Goal: Information Seeking & Learning: Learn about a topic

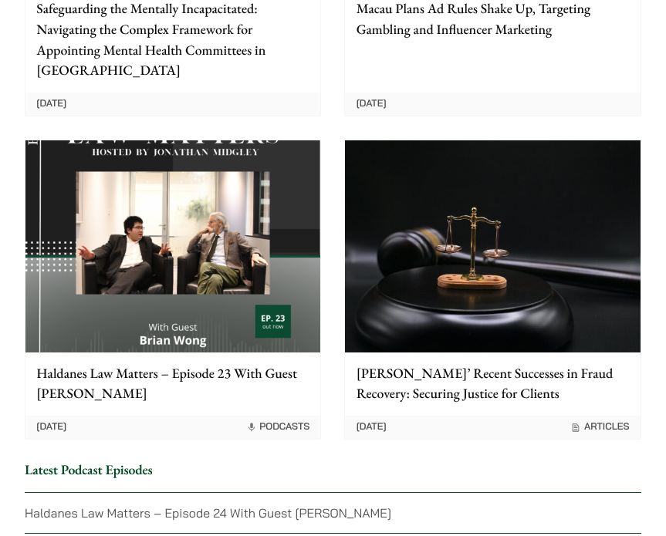
scroll to position [3327, 0]
click at [409, 393] on div "[PERSON_NAME]’ Recent Successes in Fraud Recovery: Securing Justice for Clients" at bounding box center [492, 384] width 295 height 63
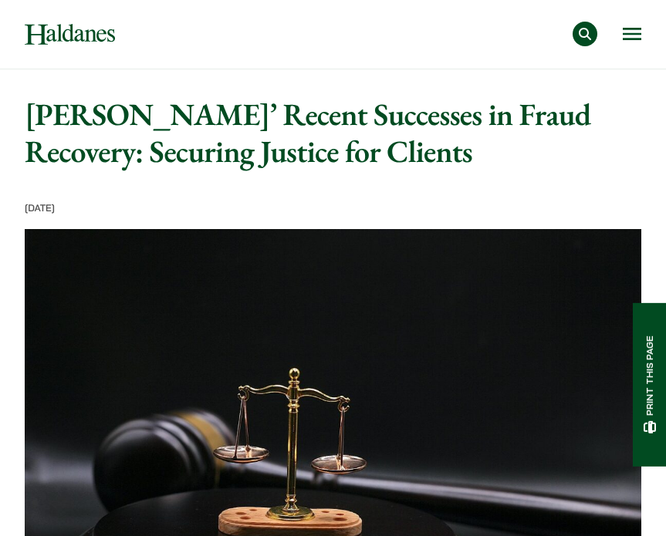
click at [625, 35] on button "Open menu" at bounding box center [632, 34] width 19 height 12
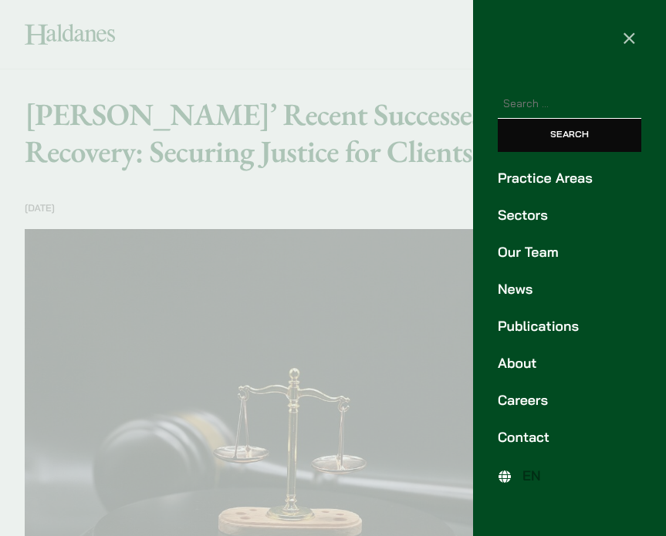
click at [532, 258] on link "Our Team" at bounding box center [569, 252] width 143 height 21
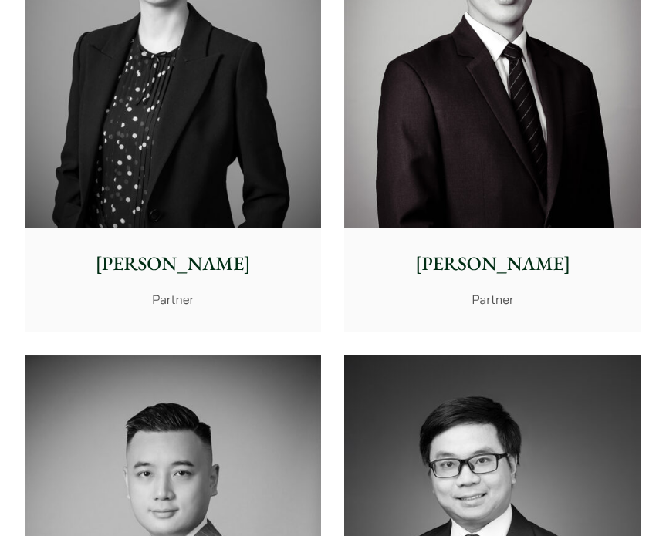
scroll to position [4461, 0]
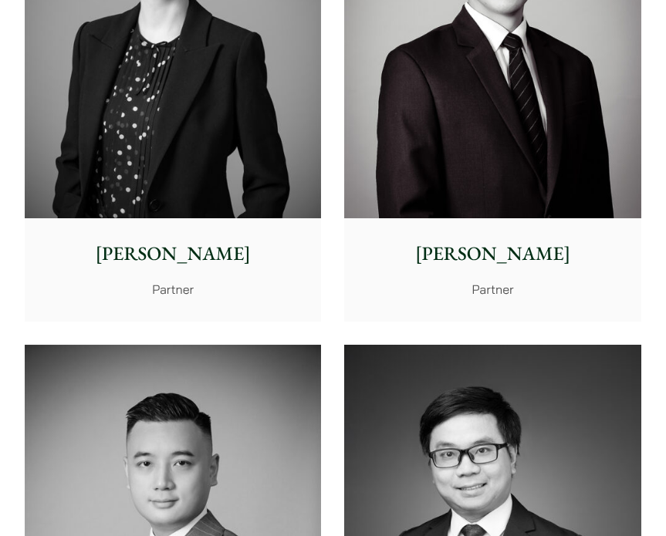
click at [421, 257] on p "Kenley Mak" at bounding box center [493, 254] width 275 height 29
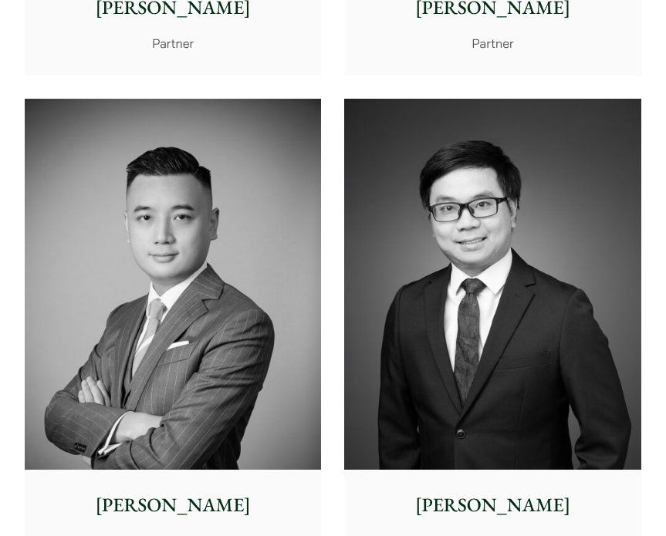
scroll to position [4714, 0]
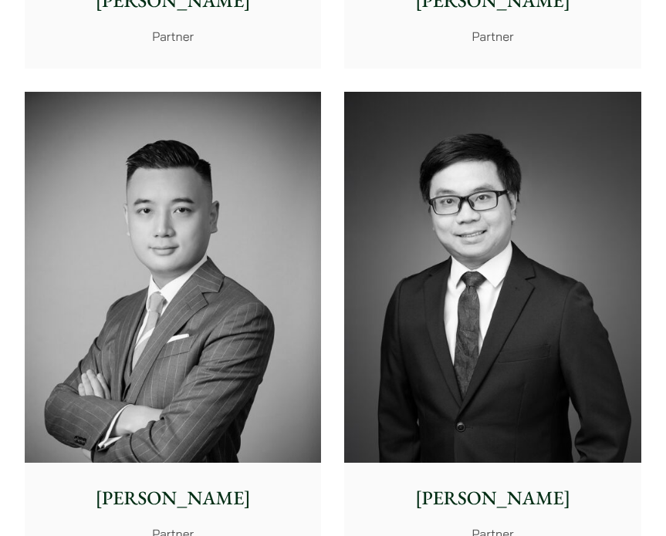
click at [441, 320] on img at bounding box center [492, 277] width 296 height 371
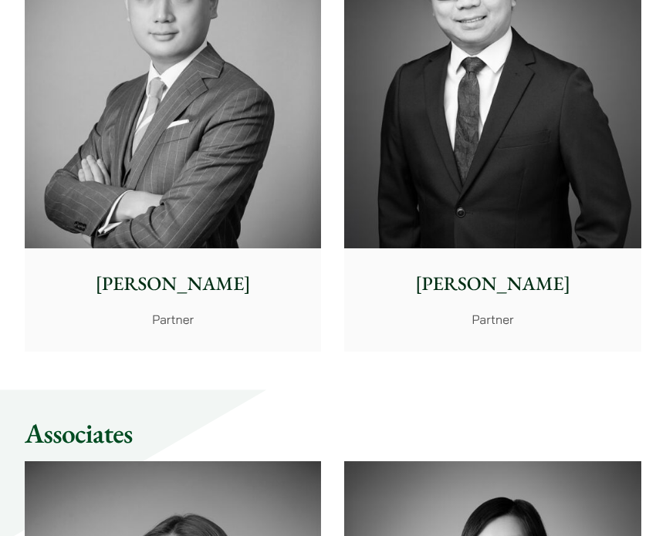
scroll to position [4930, 0]
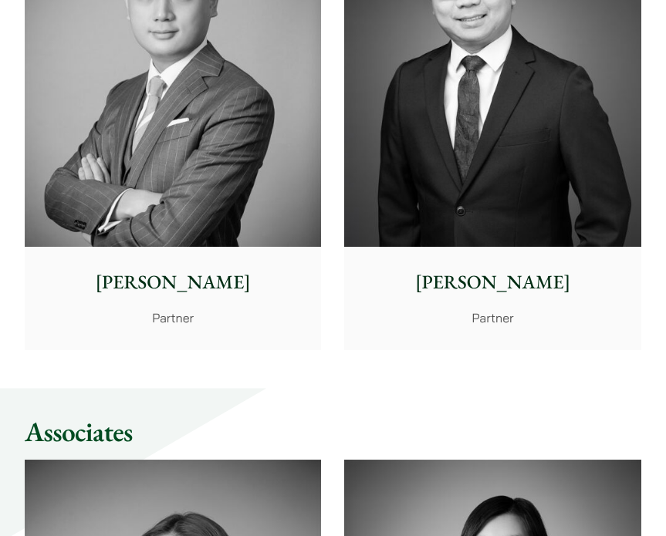
click at [248, 211] on img at bounding box center [173, 61] width 296 height 371
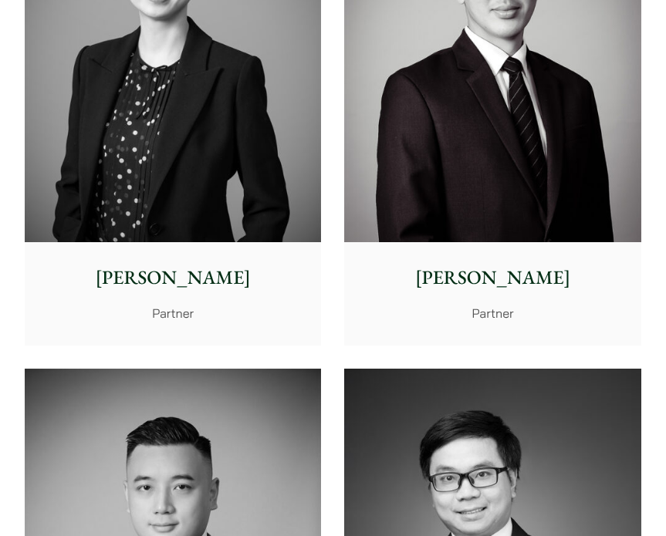
scroll to position [4392, 0]
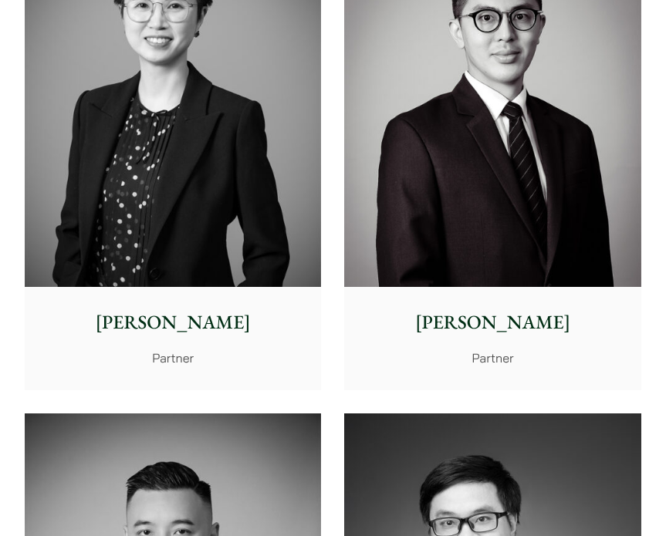
click at [234, 185] on img at bounding box center [173, 102] width 296 height 371
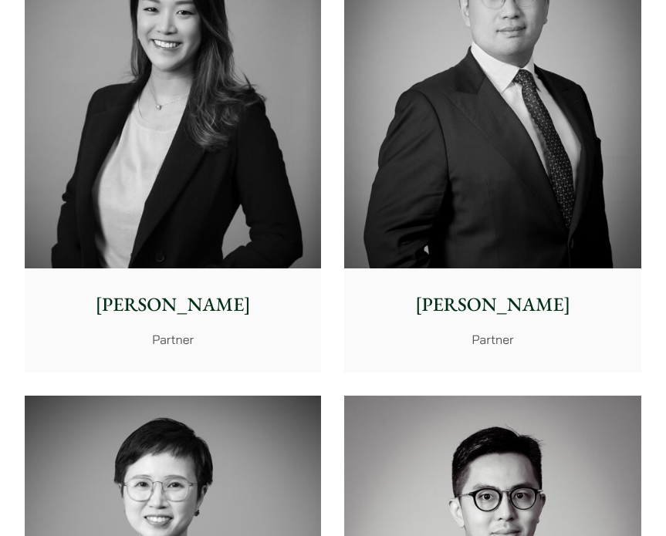
scroll to position [3840, 0]
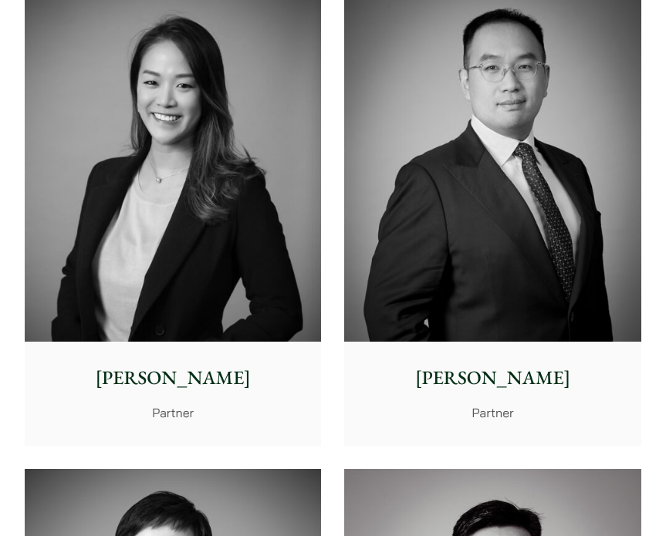
click at [225, 187] on img at bounding box center [173, 156] width 296 height 371
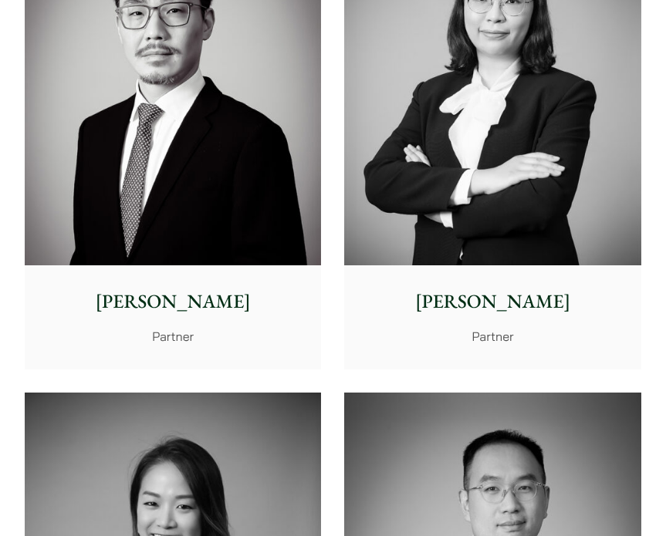
scroll to position [3366, 0]
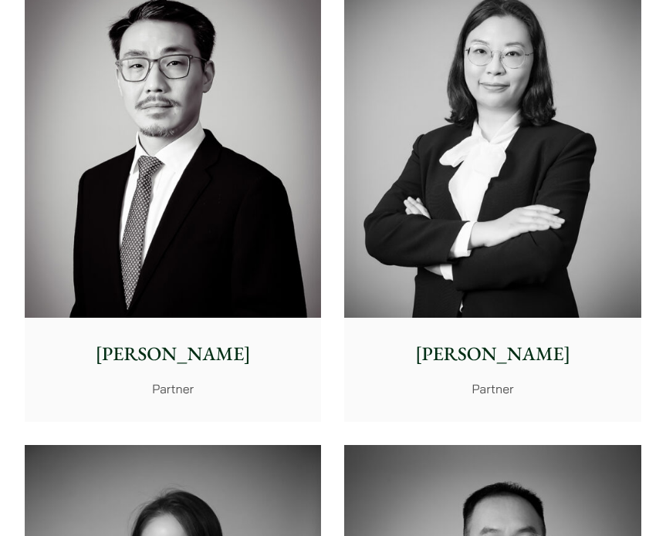
click at [221, 197] on img at bounding box center [173, 133] width 296 height 371
click at [555, 185] on img at bounding box center [492, 133] width 296 height 371
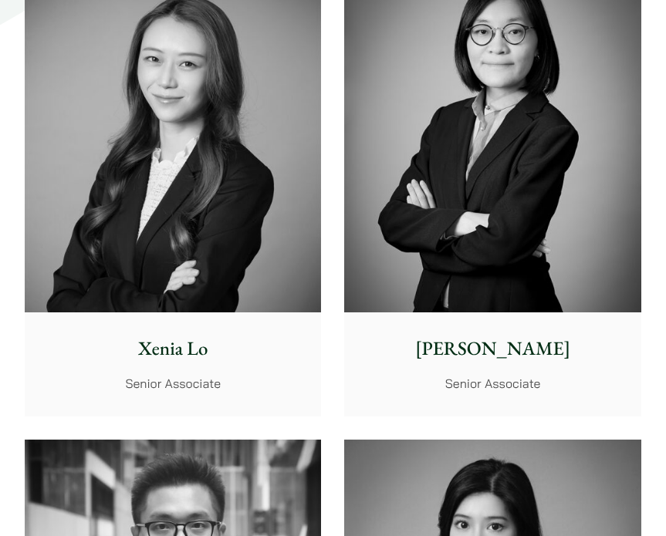
scroll to position [5416, 0]
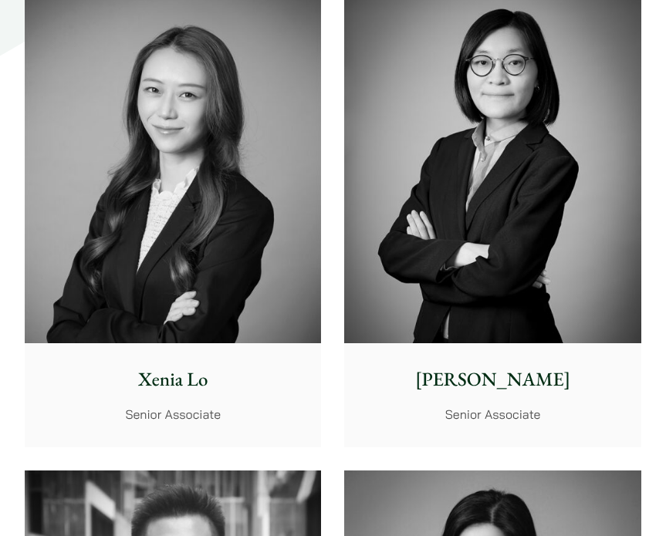
click at [259, 283] on img at bounding box center [173, 158] width 296 height 371
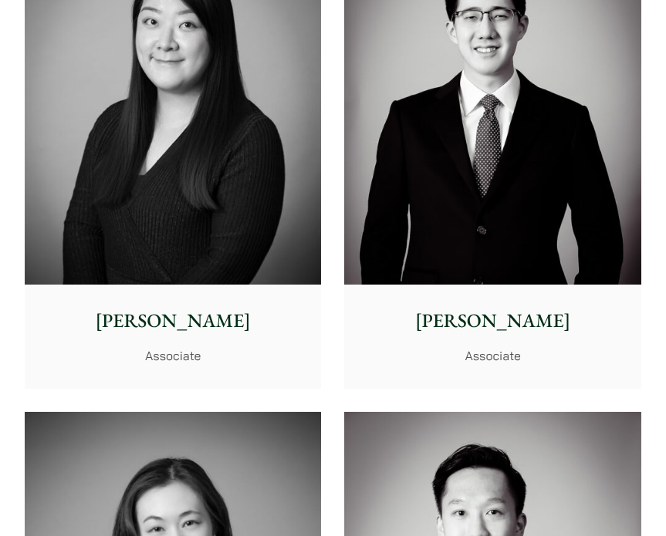
scroll to position [6481, 0]
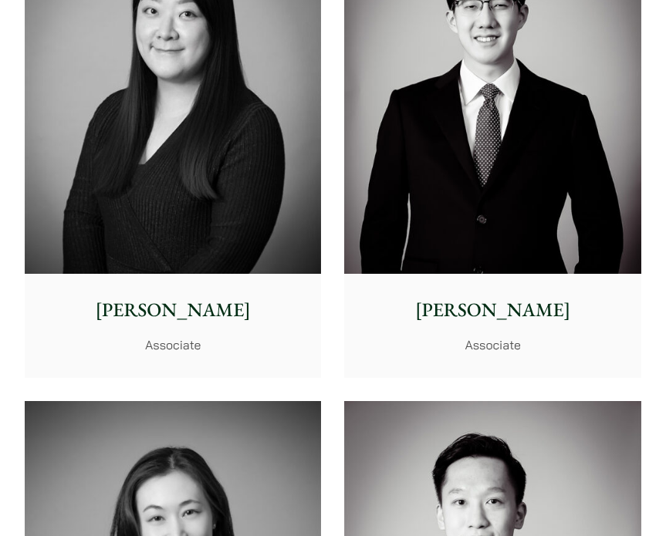
click at [497, 172] on img at bounding box center [492, 89] width 296 height 371
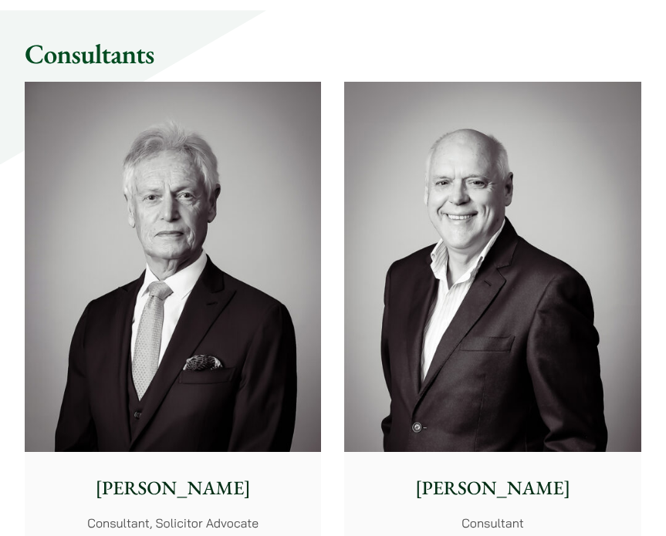
scroll to position [9387, 0]
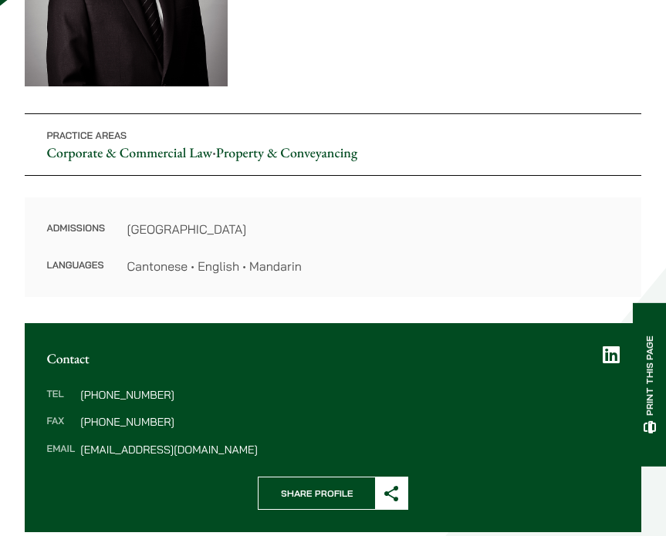
scroll to position [296, 0]
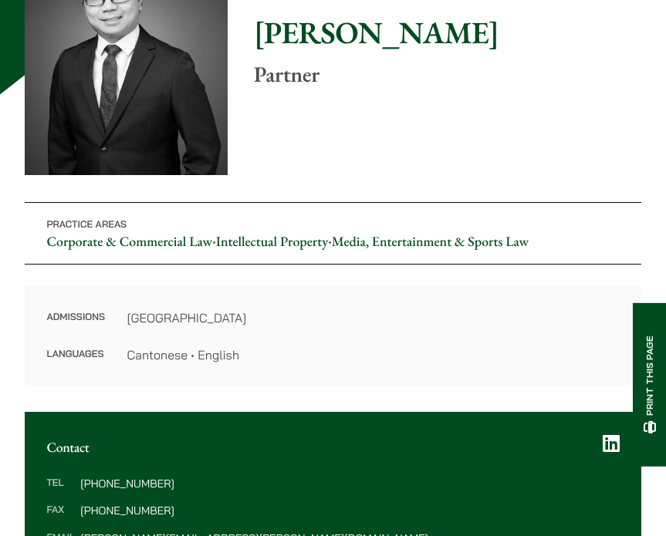
scroll to position [218, 0]
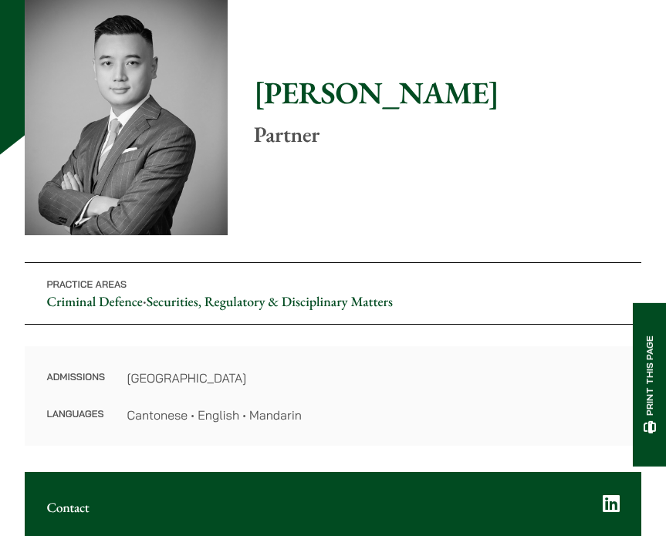
scroll to position [142, 0]
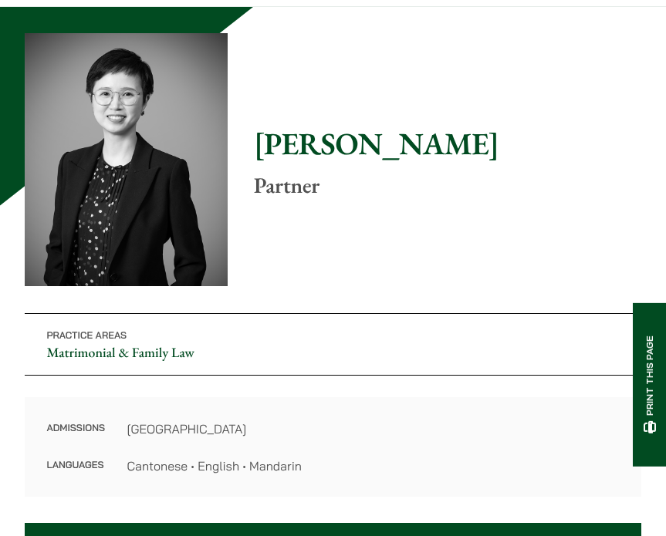
scroll to position [112, 0]
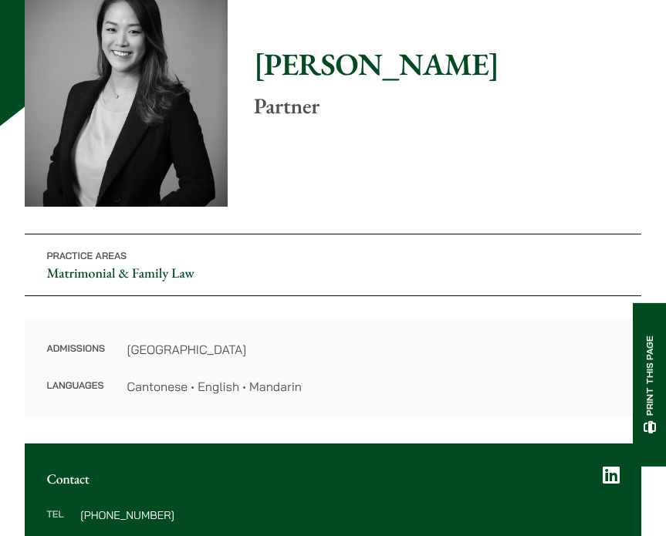
scroll to position [172, 0]
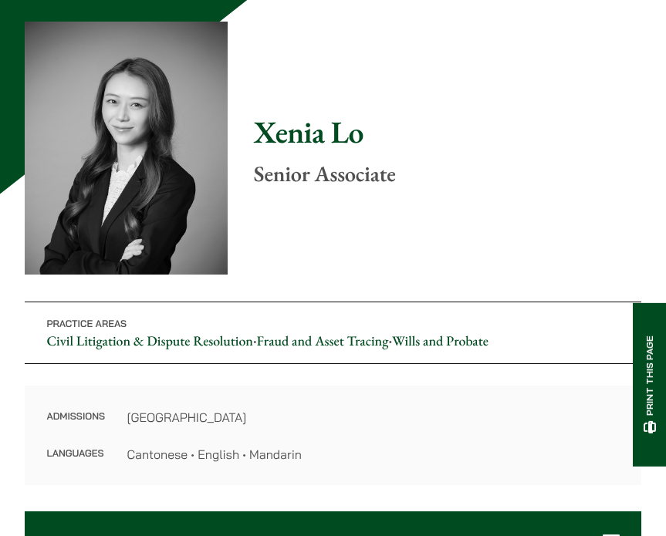
scroll to position [94, 0]
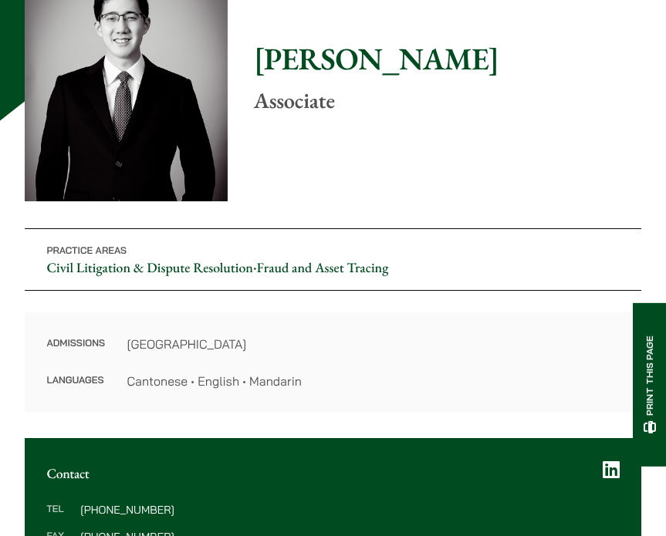
scroll to position [177, 0]
